Goal: Information Seeking & Learning: Compare options

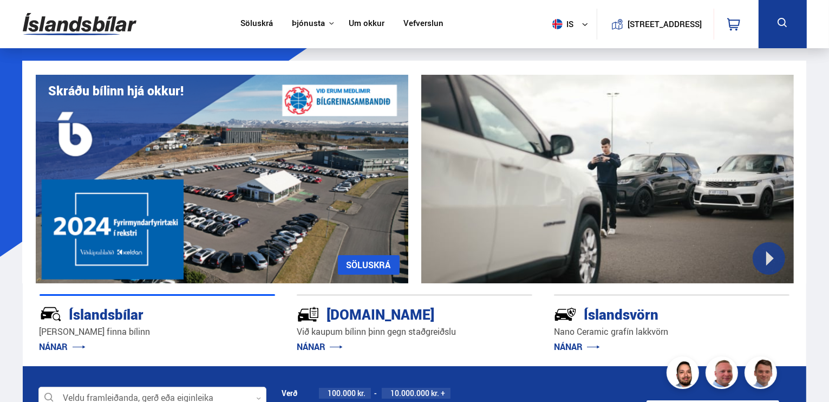
click at [353, 23] on link "Um okkur" at bounding box center [367, 23] width 36 height 11
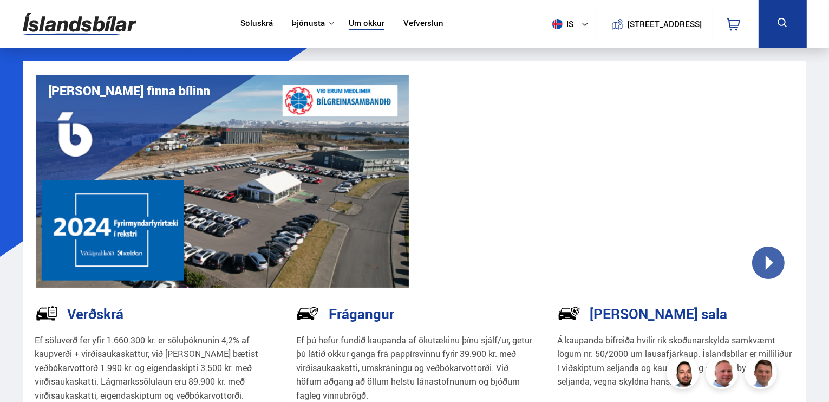
click at [249, 24] on link "Söluskrá" at bounding box center [257, 23] width 33 height 11
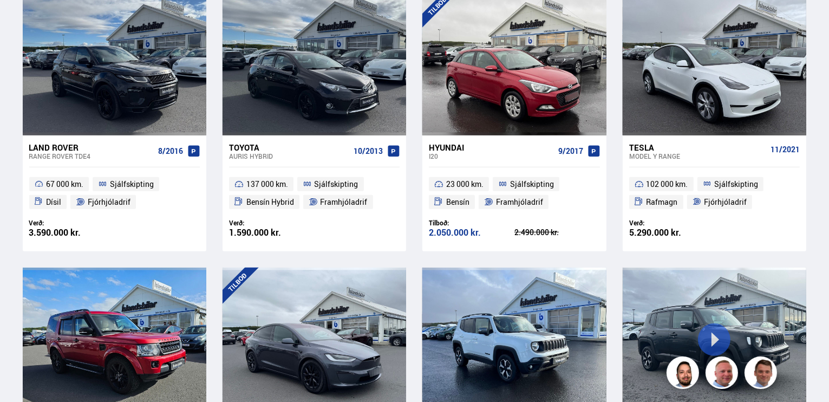
scroll to position [542, 0]
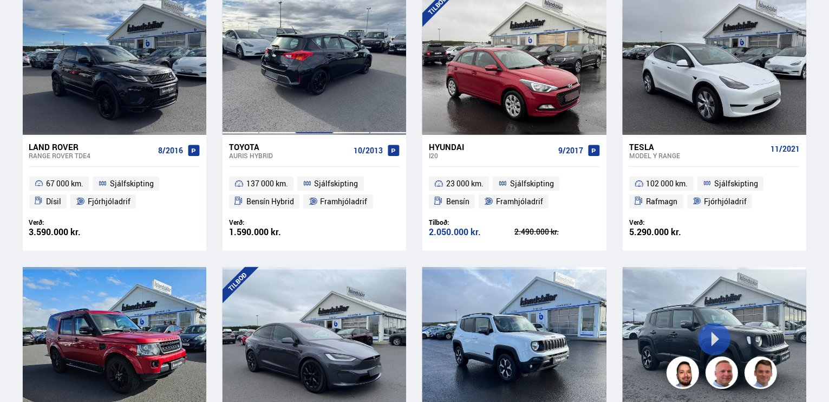
click at [319, 96] on div at bounding box center [314, 63] width 37 height 144
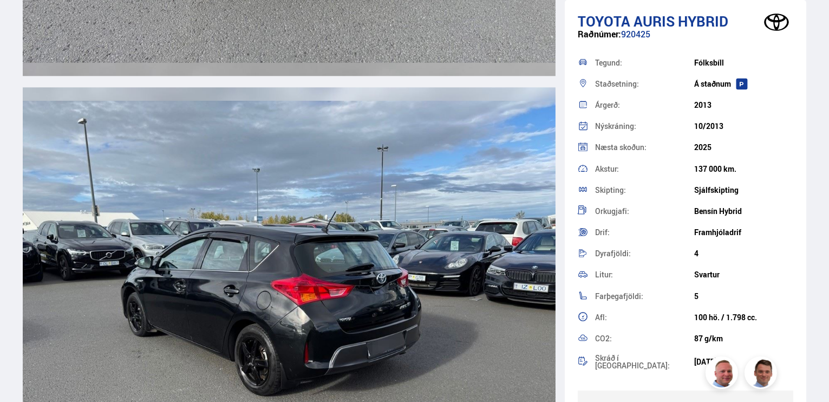
scroll to position [2763, 0]
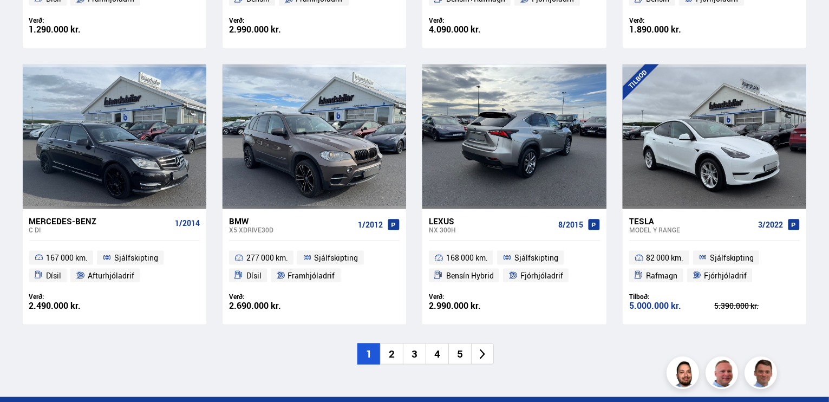
scroll to position [1632, 0]
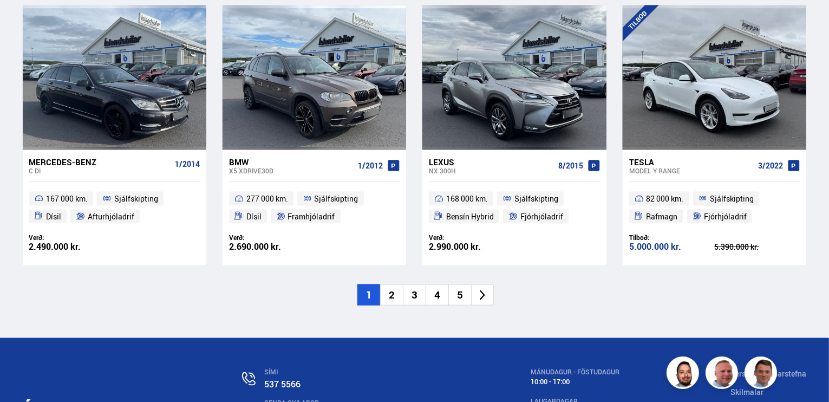
click at [389, 296] on li "2" at bounding box center [391, 294] width 23 height 21
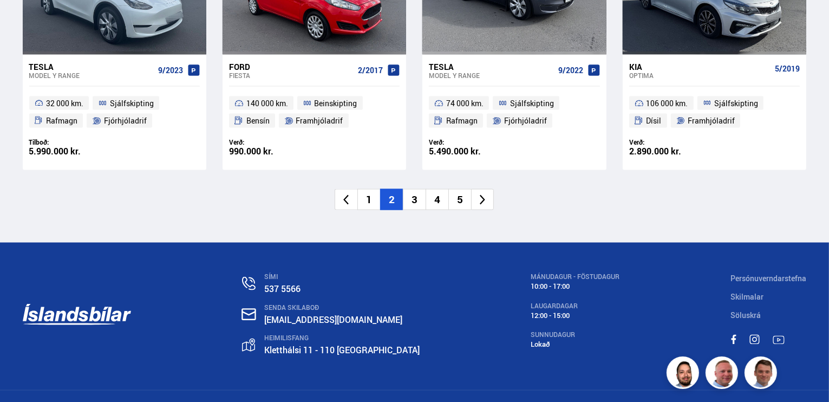
scroll to position [1758, 0]
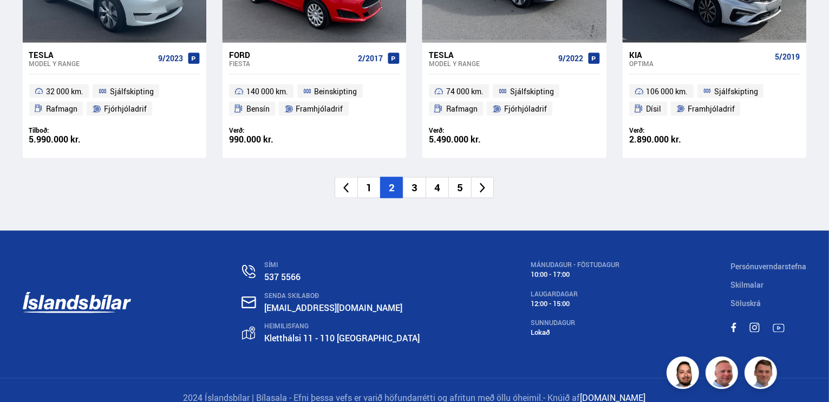
click at [416, 177] on li "3" at bounding box center [414, 187] width 23 height 21
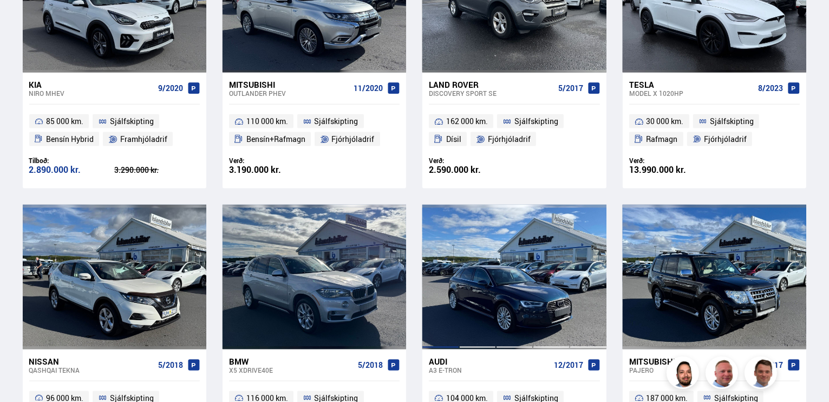
scroll to position [1300, 0]
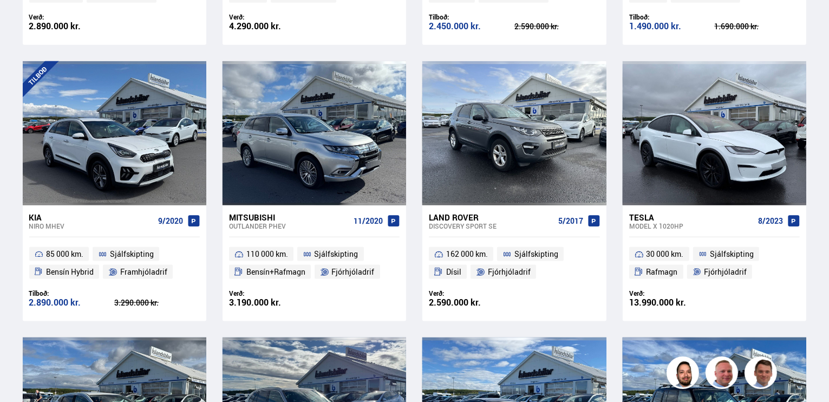
drag, startPoint x: 829, startPoint y: 268, endPoint x: 832, endPoint y: 79, distance: 189.1
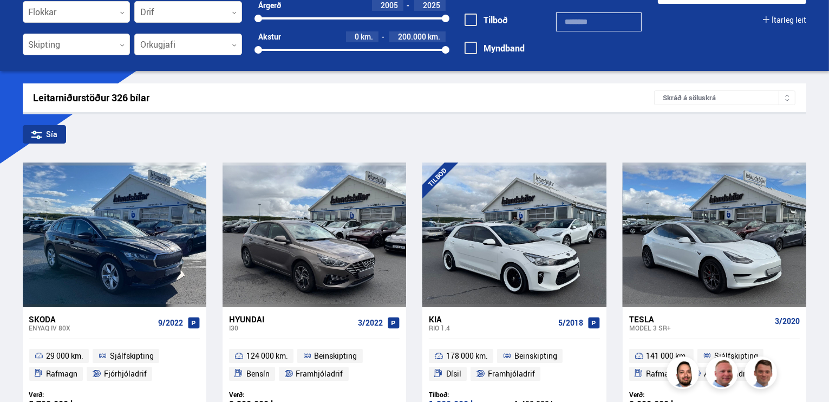
scroll to position [0, 0]
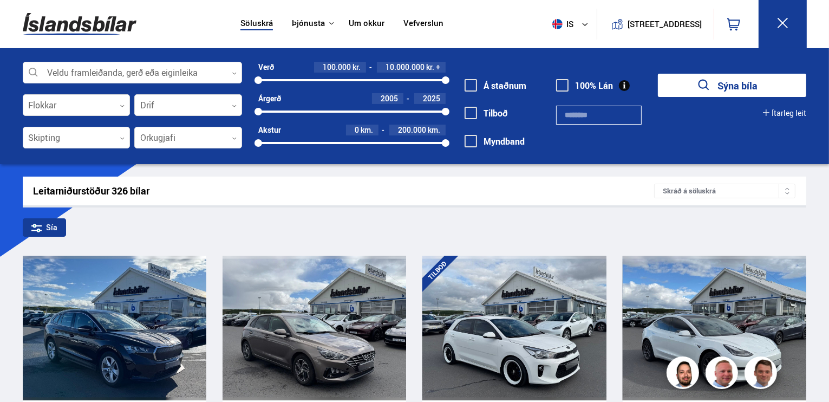
click at [473, 87] on span at bounding box center [471, 85] width 12 height 12
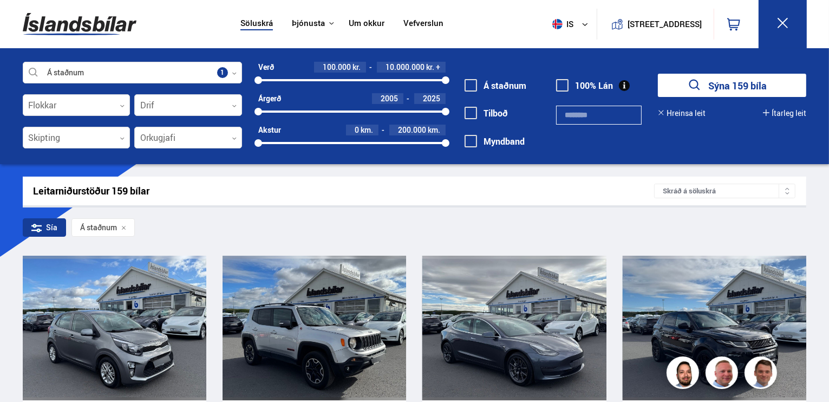
click at [688, 86] on icon "submit" at bounding box center [696, 85] width 16 height 16
click at [697, 87] on icon "submit" at bounding box center [695, 85] width 11 height 11
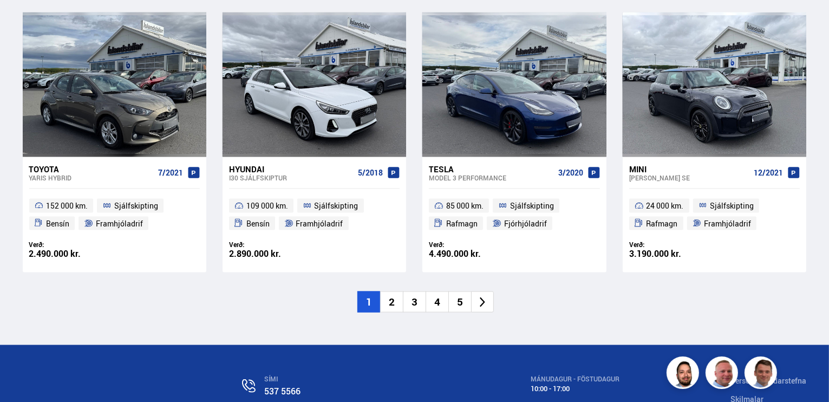
scroll to position [1755, 0]
